Goal: Go to known website: Go to known website

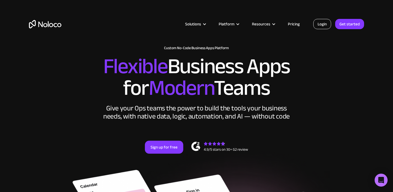
click at [327, 28] on link "Login" at bounding box center [322, 24] width 18 height 10
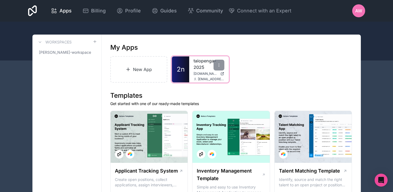
click at [193, 65] on div "taiopenga-2025 www.taiopenga.com arekawatson@hirangi.maori.nz" at bounding box center [208, 69] width 39 height 26
click at [201, 68] on link "taiopenga-2025" at bounding box center [208, 64] width 31 height 13
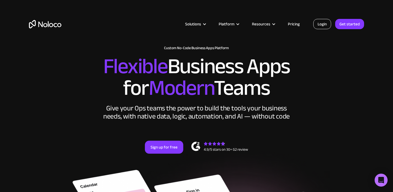
click at [327, 24] on link "Login" at bounding box center [322, 24] width 18 height 10
